Goal: Information Seeking & Learning: Learn about a topic

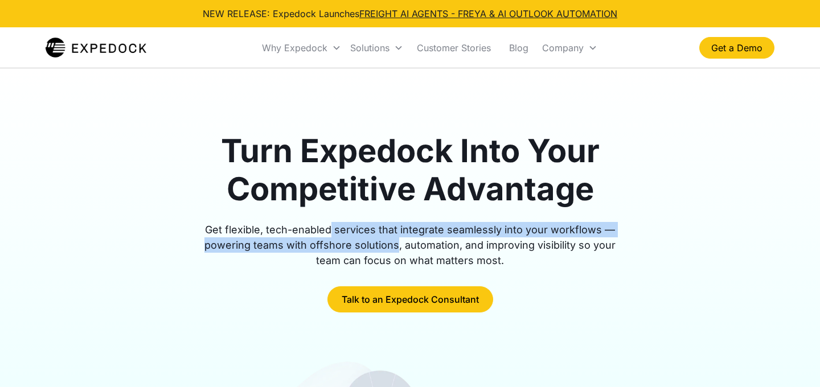
drag, startPoint x: 334, startPoint y: 230, endPoint x: 381, endPoint y: 244, distance: 49.4
click at [382, 244] on div "Get flexible, tech-enabled services that integrate seamlessly into your workflo…" at bounding box center [410, 245] width 438 height 46
click at [381, 244] on div "Get flexible, tech-enabled services that integrate seamlessly into your workflo…" at bounding box center [410, 245] width 438 height 46
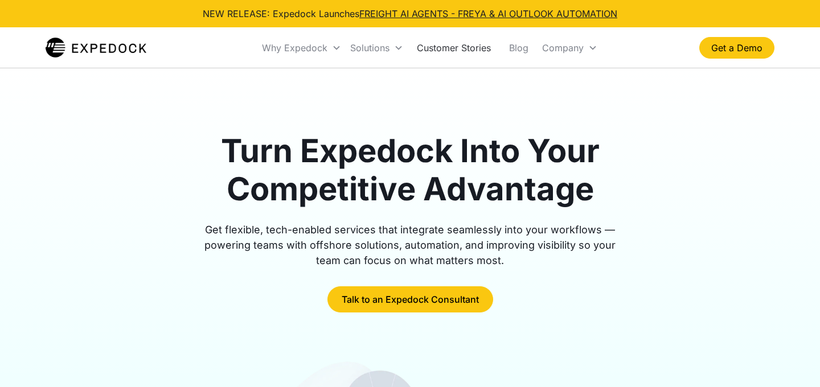
click at [476, 43] on link "Customer Stories" at bounding box center [454, 47] width 92 height 39
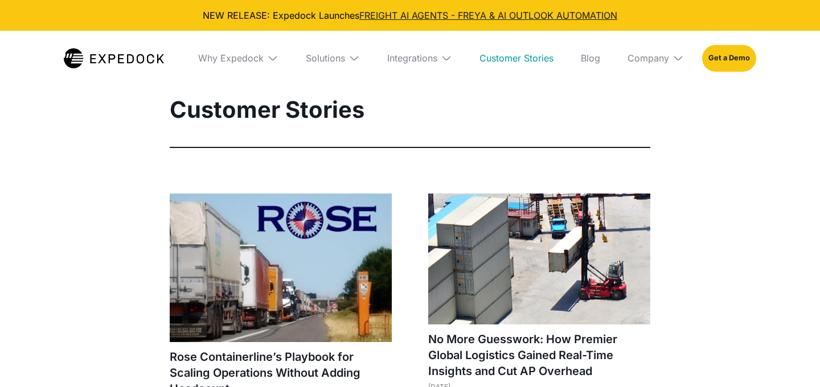
select select
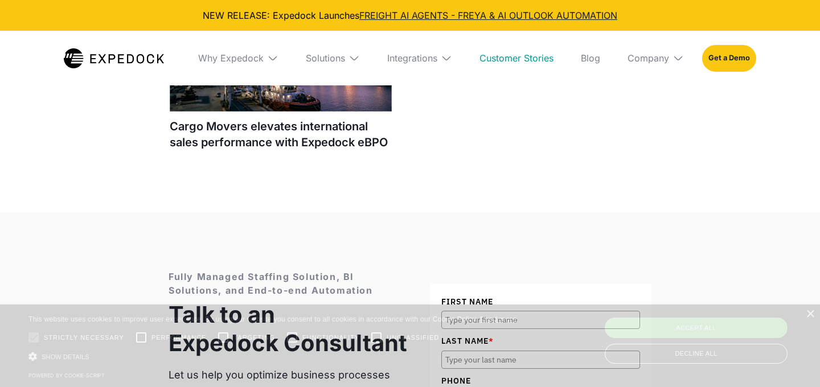
scroll to position [1624, 0]
